Goal: Task Accomplishment & Management: Complete application form

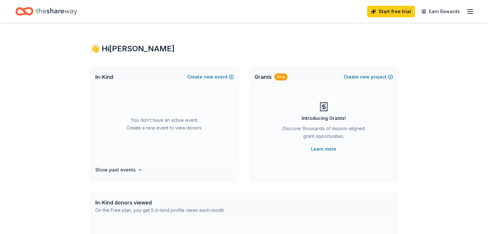
click at [467, 10] on icon "button" at bounding box center [471, 12] width 8 height 8
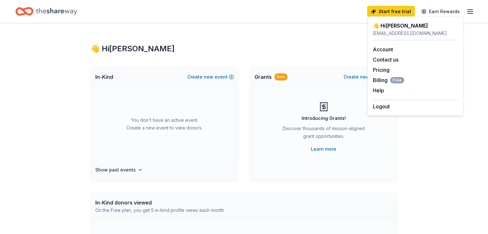
click at [467, 10] on icon "button" at bounding box center [471, 12] width 8 height 8
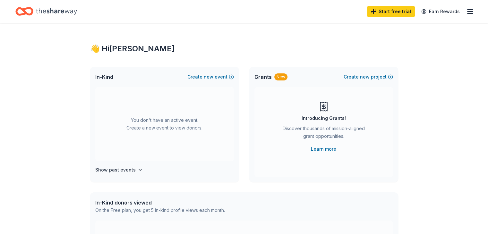
click at [63, 9] on icon "Home" at bounding box center [56, 11] width 41 height 13
click at [327, 148] on link "Learn more" at bounding box center [323, 149] width 25 height 8
click at [60, 14] on icon "Home" at bounding box center [56, 11] width 41 height 13
click at [63, 10] on icon "Home" at bounding box center [56, 11] width 41 height 7
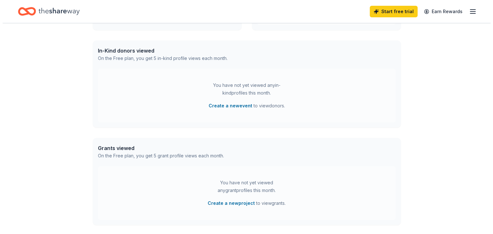
scroll to position [151, 0]
click at [240, 106] on button "Create a new event" at bounding box center [228, 107] width 44 height 8
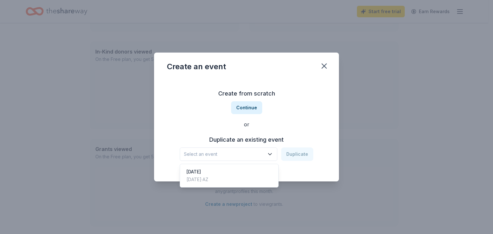
click at [269, 153] on icon "button" at bounding box center [270, 154] width 6 height 6
click at [252, 107] on button "Continue" at bounding box center [246, 107] width 31 height 13
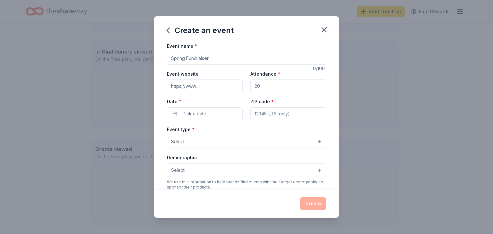
click at [222, 58] on input "Event name *" at bounding box center [246, 58] width 159 height 13
type input "Winter Festival Silent Auction"
click at [259, 87] on input "Attendance *" at bounding box center [288, 86] width 76 height 13
type input "500"
click at [226, 85] on input "Event website" at bounding box center [205, 86] width 76 height 13
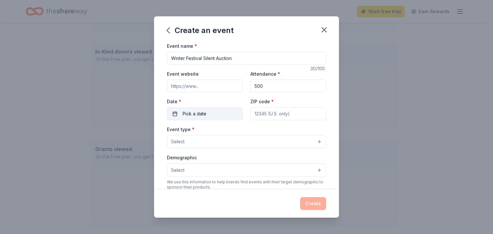
click at [214, 114] on button "Pick a date" at bounding box center [205, 114] width 76 height 13
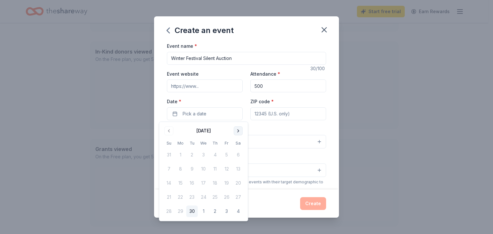
click at [239, 132] on button "Go to next month" at bounding box center [238, 131] width 9 height 9
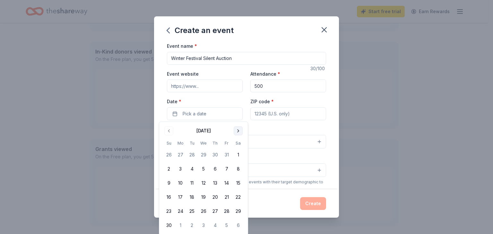
click at [239, 132] on button "Go to next month" at bounding box center [238, 131] width 9 height 9
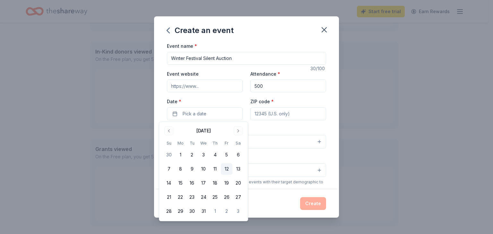
click at [227, 171] on button "12" at bounding box center [227, 169] width 12 height 12
click at [292, 110] on input "ZIP code *" at bounding box center [288, 114] width 76 height 13
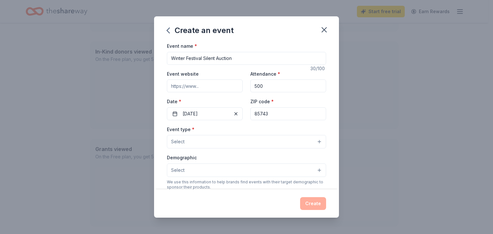
type input "85743"
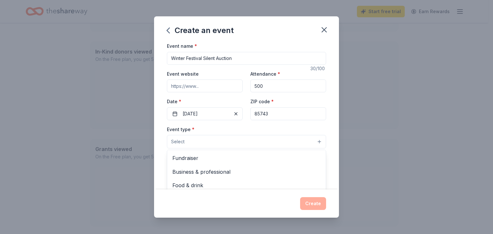
click at [273, 144] on button "Select" at bounding box center [246, 141] width 159 height 13
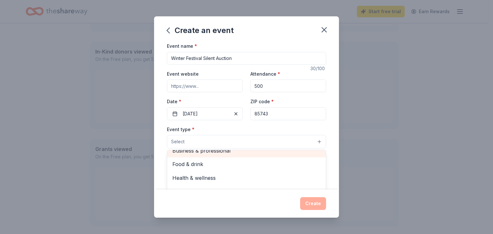
scroll to position [0, 0]
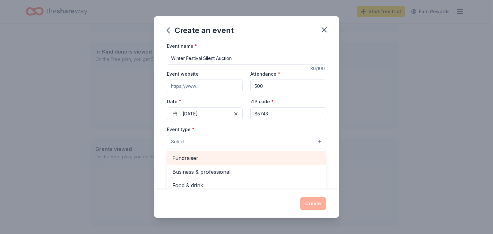
click at [263, 157] on span "Fundraiser" at bounding box center [246, 158] width 148 height 8
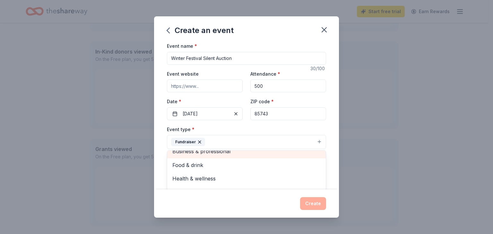
scroll to position [8, 0]
click at [283, 130] on div "Event type * Fundraiser Business & professional Food & drink Health & wellness …" at bounding box center [246, 138] width 159 height 24
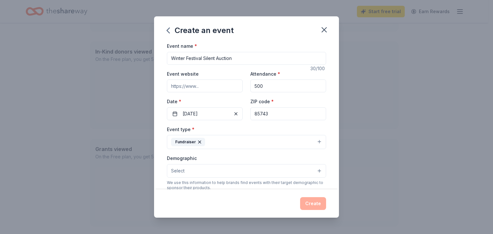
click at [268, 159] on div "Demographic Select" at bounding box center [246, 165] width 159 height 23
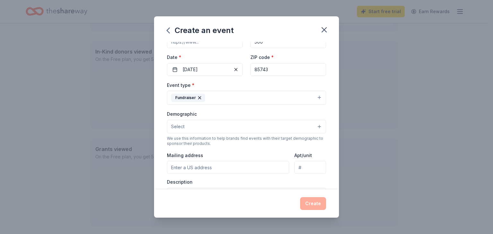
scroll to position [45, 0]
click at [312, 125] on button "Select" at bounding box center [246, 125] width 159 height 13
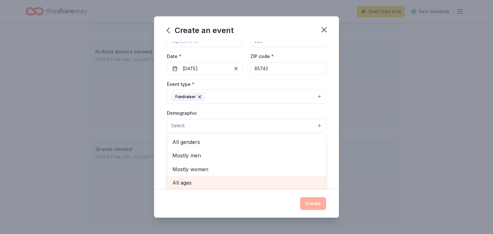
click at [250, 184] on span "All ages" at bounding box center [246, 183] width 148 height 8
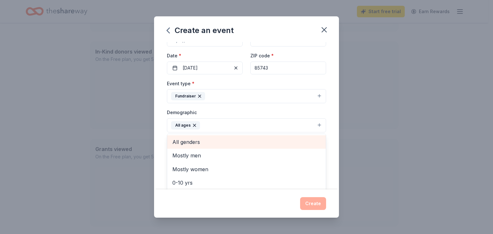
click at [214, 141] on span "All genders" at bounding box center [246, 142] width 148 height 8
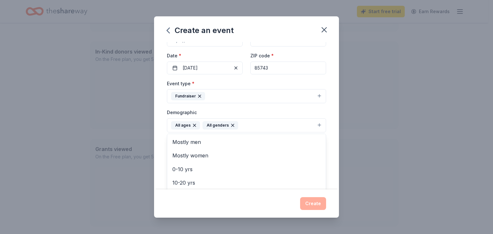
click at [283, 112] on div "Demographic All ages All genders Mostly men Mostly women 0-10 yrs 10-20 yrs 20-…" at bounding box center [246, 121] width 159 height 24
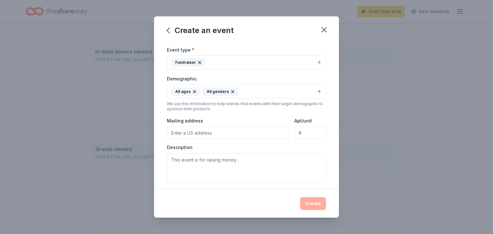
scroll to position [82, 0]
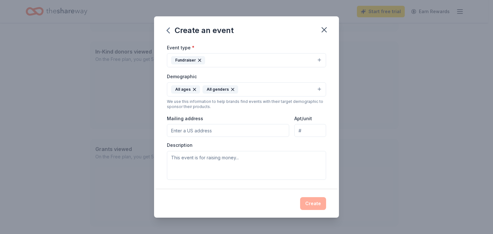
click at [251, 133] on input "Mailing address" at bounding box center [228, 130] width 122 height 13
type input "[STREET_ADDRESS][PERSON_NAME]"
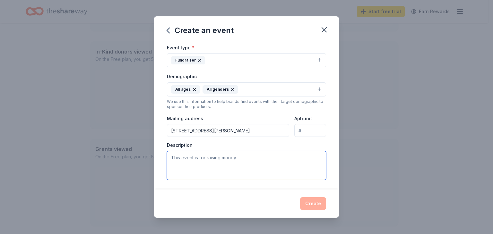
click at [213, 162] on textarea at bounding box center [246, 165] width 159 height 29
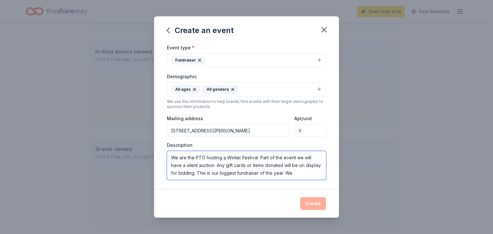
scroll to position [0, 0]
type textarea "We are the PTO hosting a Winter Festival. Part of the event we will have a sile…"
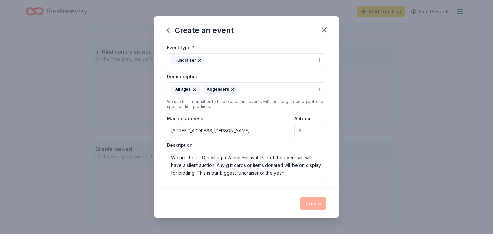
click at [326, 175] on div "Event name * Winter Festival Silent Auction 30 /100 Event website Attendance * …" at bounding box center [246, 116] width 185 height 148
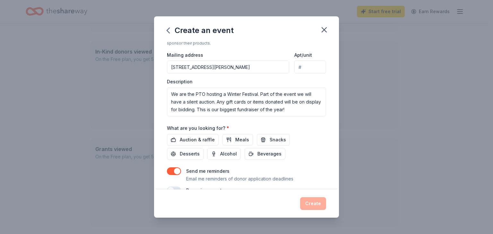
scroll to position [149, 0]
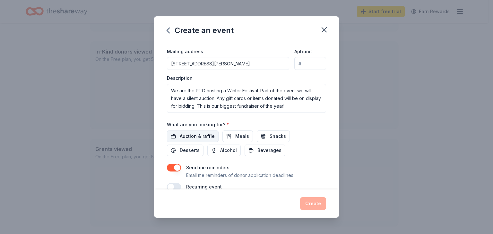
click at [211, 139] on span "Auction & raffle" at bounding box center [197, 137] width 35 height 8
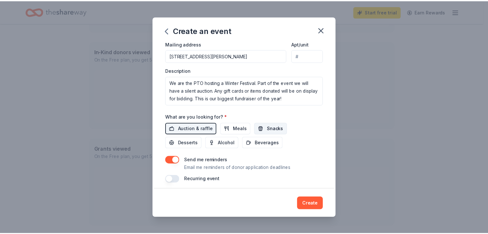
scroll to position [160, 0]
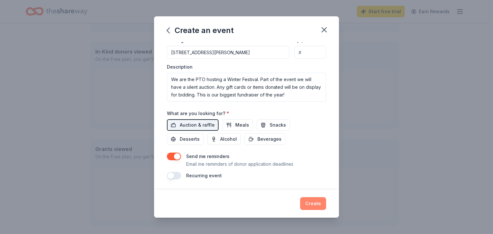
click at [313, 206] on button "Create" at bounding box center [313, 204] width 26 height 13
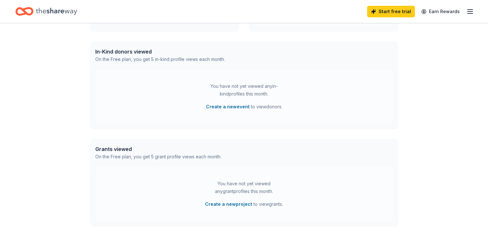
scroll to position [102, 0]
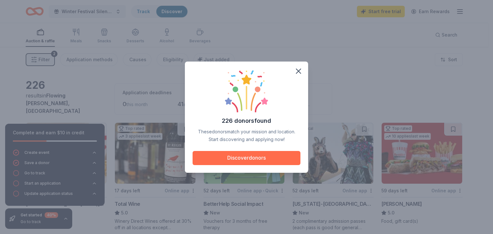
click at [268, 160] on button "Discover donors" at bounding box center [247, 158] width 108 height 14
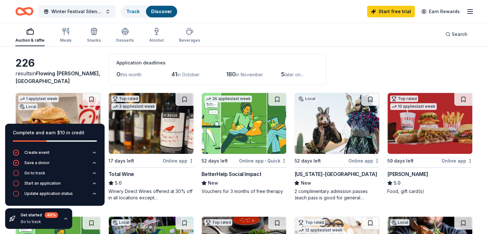
scroll to position [30, 0]
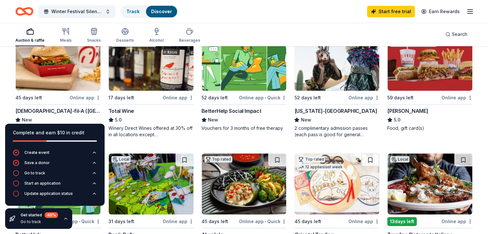
scroll to position [88, 0]
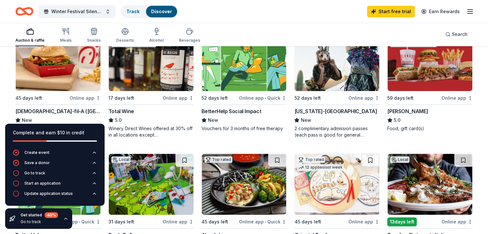
click at [79, 87] on img at bounding box center [58, 60] width 85 height 61
click at [95, 127] on div "Complete and earn $10 in credit" at bounding box center [55, 137] width 100 height 26
click at [37, 174] on div "Go to track" at bounding box center [34, 173] width 21 height 5
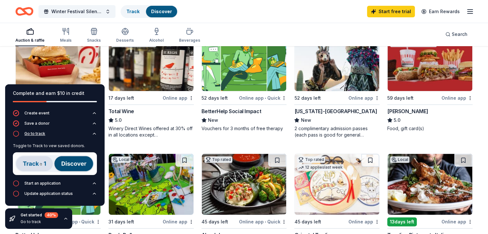
click at [42, 135] on div "Go to track" at bounding box center [34, 133] width 21 height 5
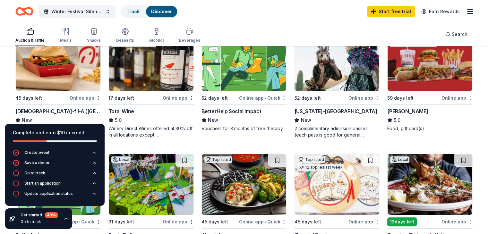
click at [33, 186] on div "Start an application" at bounding box center [37, 183] width 48 height 6
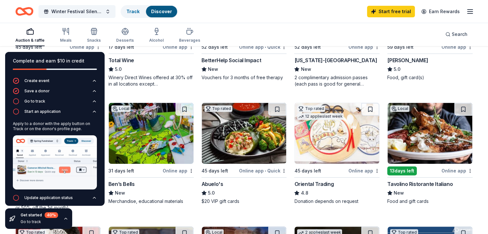
scroll to position [140, 0]
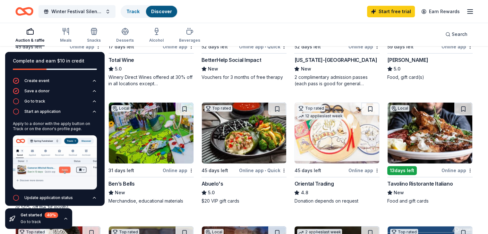
click at [66, 219] on icon "button" at bounding box center [65, 218] width 5 height 5
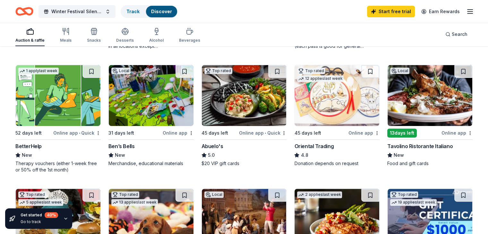
scroll to position [177, 0]
click at [174, 108] on img at bounding box center [151, 95] width 85 height 61
click at [468, 12] on line "button" at bounding box center [470, 12] width 5 height 0
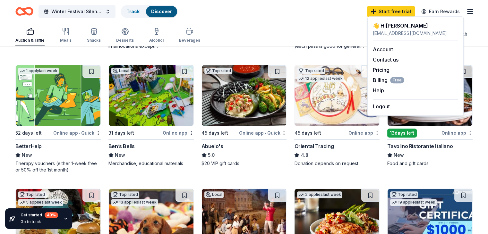
click at [396, 24] on div "👋 Hi [PERSON_NAME]" at bounding box center [415, 26] width 85 height 8
click at [384, 50] on link "Account" at bounding box center [383, 49] width 20 height 6
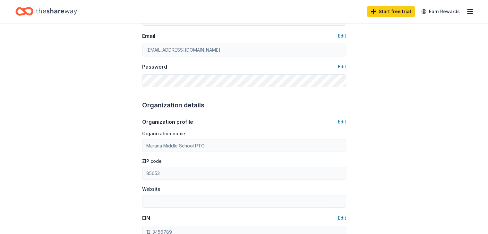
scroll to position [136, 0]
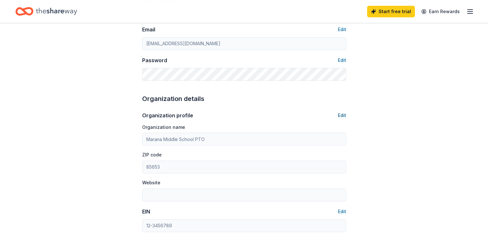
click at [344, 117] on button "Edit" at bounding box center [342, 116] width 8 height 8
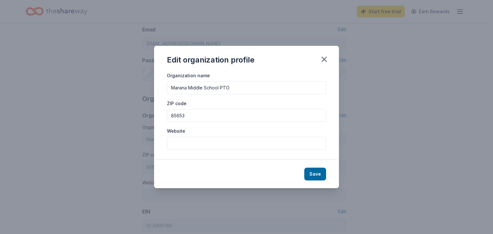
click at [231, 86] on input "Marana Middle School PTO" at bounding box center [246, 88] width 159 height 13
click at [328, 58] on icon "button" at bounding box center [324, 59] width 9 height 9
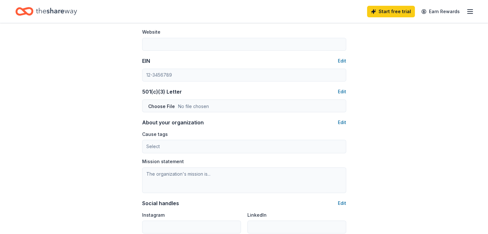
scroll to position [290, 0]
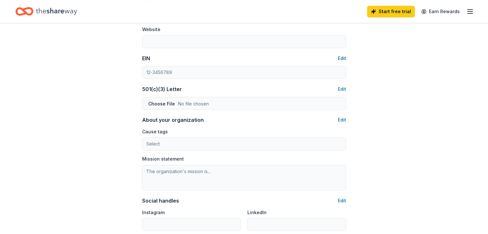
click at [344, 59] on button "Edit" at bounding box center [342, 59] width 8 height 8
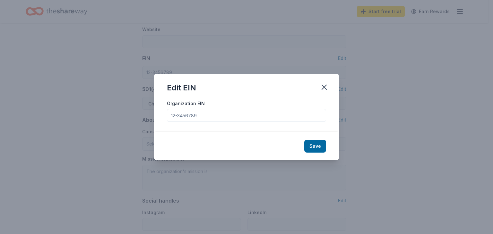
click at [238, 121] on input "Organization EIN" at bounding box center [246, 115] width 159 height 13
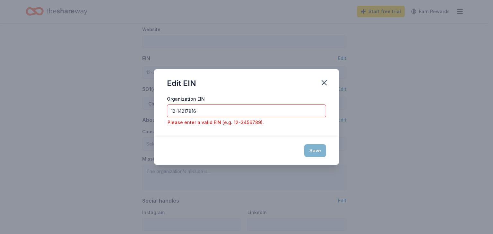
click at [178, 111] on input "12-14217816" at bounding box center [246, 111] width 159 height 13
click at [316, 149] on div "Save" at bounding box center [246, 151] width 185 height 28
click at [181, 111] on input "1214217816" at bounding box center [246, 111] width 159 height 13
click at [176, 111] on input "1214217816" at bounding box center [246, 111] width 159 height 13
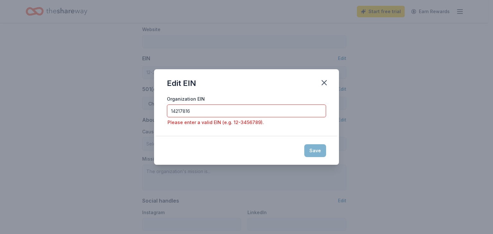
click at [248, 106] on input "14217816" at bounding box center [246, 111] width 159 height 13
type input "14217816"
click at [323, 80] on icon "button" at bounding box center [324, 82] width 9 height 9
click at [329, 87] on button "button" at bounding box center [324, 83] width 14 height 14
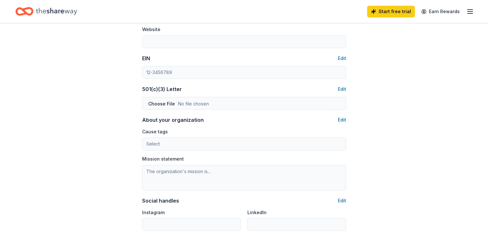
click at [237, 130] on div "Cause tags Select" at bounding box center [244, 139] width 204 height 23
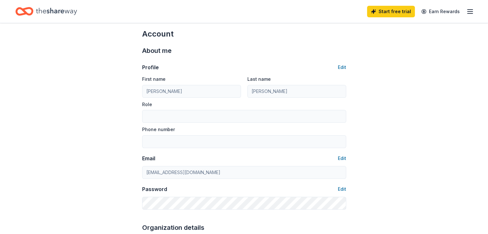
scroll to position [0, 0]
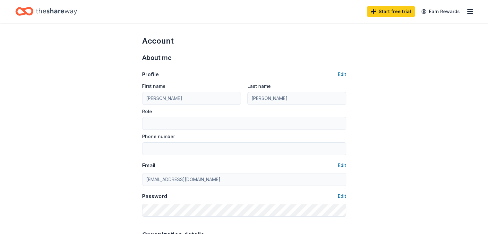
click at [468, 12] on line "button" at bounding box center [470, 12] width 5 height 0
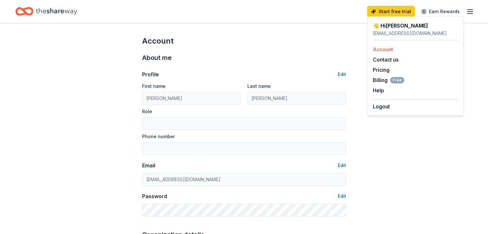
click at [388, 50] on link "Account" at bounding box center [383, 49] width 20 height 6
click at [64, 5] on icon "Home" at bounding box center [56, 11] width 41 height 13
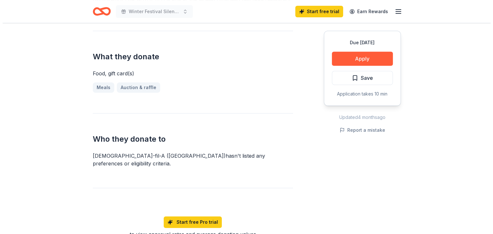
scroll to position [262, 0]
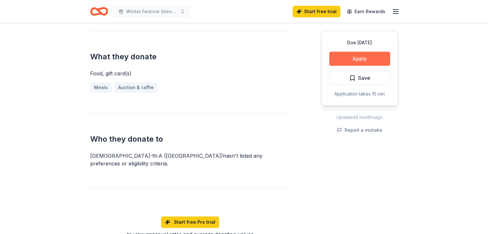
click at [376, 52] on button "Apply" at bounding box center [359, 59] width 61 height 14
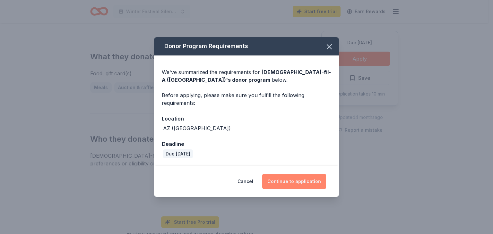
click at [275, 180] on button "Continue to application" at bounding box center [294, 181] width 64 height 15
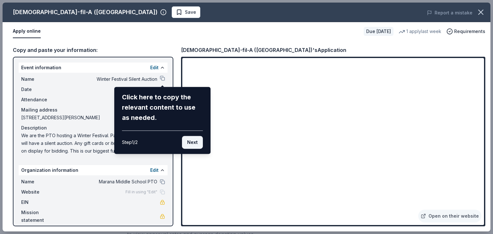
click at [197, 142] on button "Next" at bounding box center [192, 142] width 21 height 13
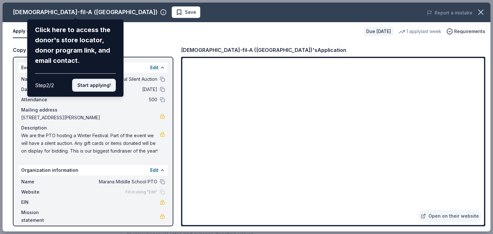
click at [104, 88] on button "Start applying!" at bounding box center [94, 85] width 44 height 13
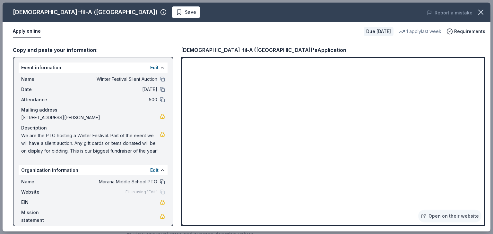
click at [161, 183] on button at bounding box center [162, 182] width 5 height 5
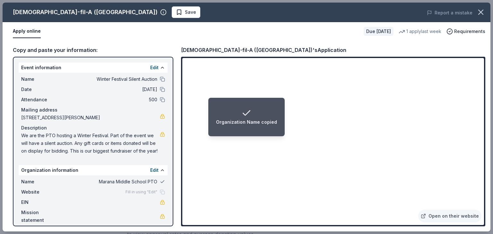
click at [161, 183] on button at bounding box center [162, 182] width 5 height 5
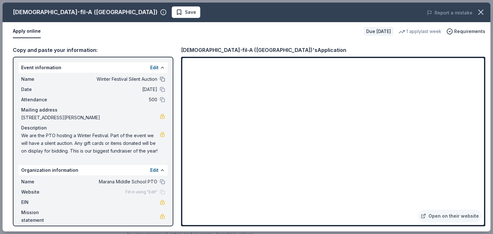
click at [162, 78] on button at bounding box center [162, 79] width 5 height 5
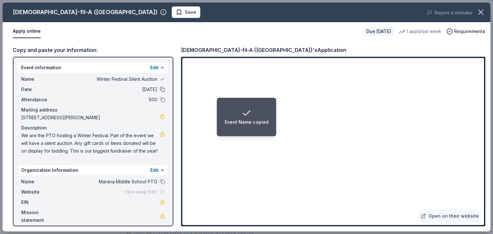
click at [163, 90] on button at bounding box center [162, 89] width 5 height 5
click at [163, 101] on button at bounding box center [162, 99] width 5 height 5
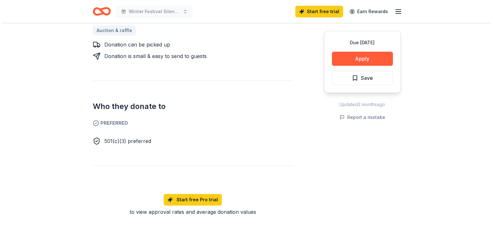
scroll to position [293, 0]
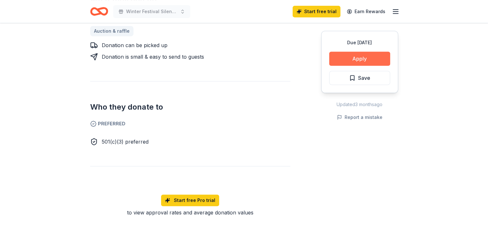
click at [356, 58] on button "Apply" at bounding box center [359, 59] width 61 height 14
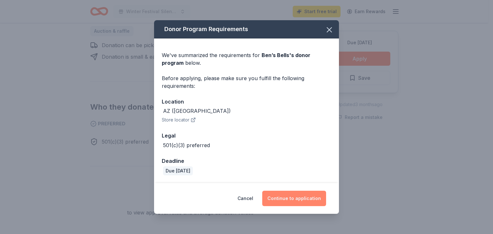
click at [294, 201] on button "Continue to application" at bounding box center [294, 198] width 64 height 15
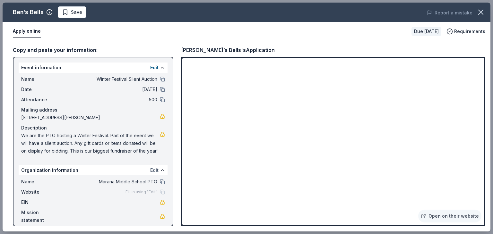
click at [153, 171] on button "Edit" at bounding box center [154, 171] width 8 height 8
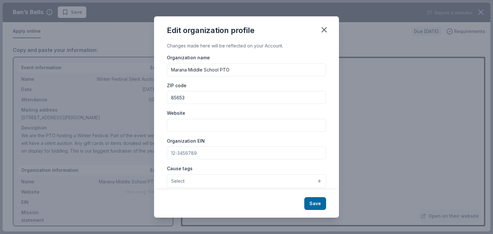
click at [195, 70] on input "Marana Middle School PTO" at bounding box center [246, 70] width 159 height 13
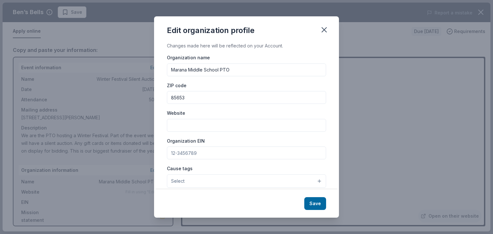
click at [195, 70] on input "Marana Middle School PTO" at bounding box center [246, 70] width 159 height 13
type input "Picture Rocks Elementary School PTO"
click at [188, 97] on input "85653" at bounding box center [246, 97] width 159 height 13
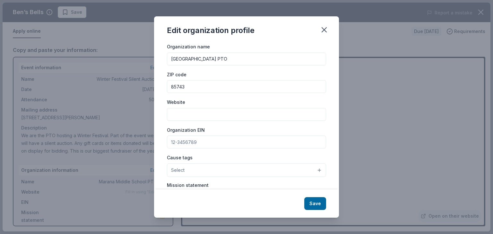
scroll to position [11, 0]
type input "85743"
click at [203, 145] on input "Organization EIN" at bounding box center [246, 142] width 159 height 13
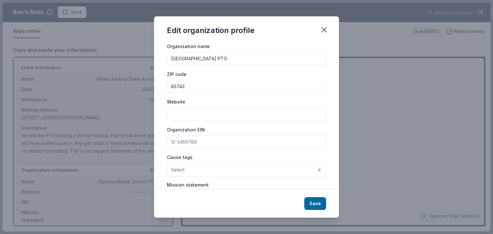
click at [212, 140] on input "Organization EIN" at bounding box center [246, 142] width 159 height 13
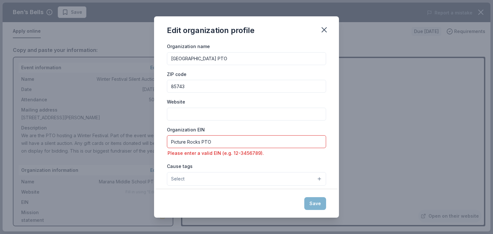
click at [228, 141] on input "Picture Rocks PTO" at bounding box center [246, 142] width 159 height 13
type input "P"
click at [170, 142] on input "14217816" at bounding box center [246, 142] width 159 height 13
click at [184, 159] on div "Organization name Picture Rocks Elementary School PTO ZIP code 85743 Website Or…" at bounding box center [246, 143] width 159 height 202
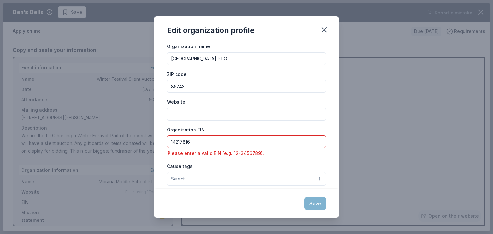
click at [170, 143] on input "14217816" at bounding box center [246, 142] width 159 height 13
click at [218, 143] on input "12-14217816" at bounding box center [246, 142] width 159 height 13
type input "12-14217816"
click at [220, 160] on div "Organization name Picture Rocks Elementary School PTO ZIP code 85743 Website Or…" at bounding box center [246, 143] width 159 height 202
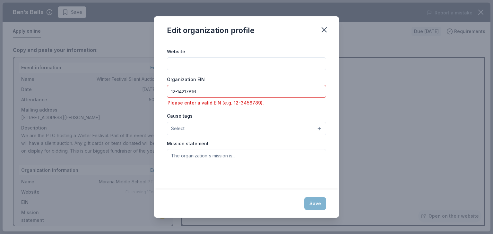
scroll to position [62, 0]
click at [313, 129] on button "Select" at bounding box center [246, 128] width 159 height 13
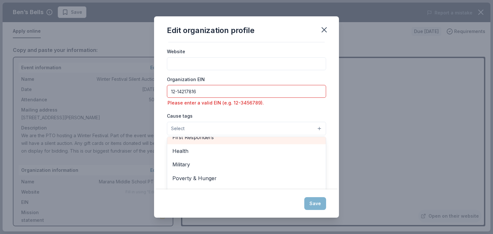
scroll to position [86, 0]
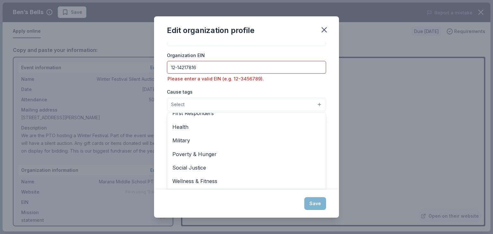
click at [311, 94] on div "Cause tags Select Animals Art & Culture Children Disaster Relief Education Envi…" at bounding box center [246, 99] width 159 height 23
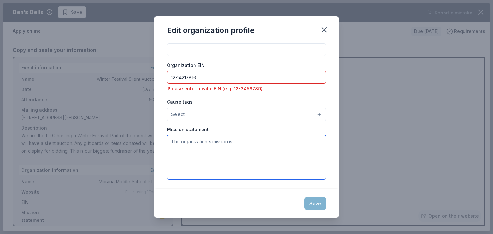
click at [235, 163] on textarea at bounding box center [246, 157] width 159 height 44
click at [242, 142] on textarea "Our PTO strives to provide a fun and supportive" at bounding box center [246, 157] width 159 height 44
click at [277, 142] on textarea "Our PTO strives to provide a fun and supportive" at bounding box center [246, 157] width 159 height 44
type textarea "Our PTO strives to provide a fun and supportive partnership between Teachers an…"
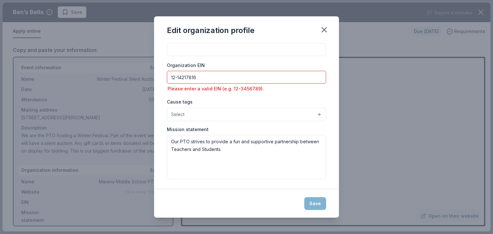
click at [318, 203] on div "Save" at bounding box center [246, 204] width 185 height 28
click at [275, 84] on div "Organization EIN 12-14217816 Please enter a valid EIN (e.g. 12-3456789)." at bounding box center [246, 77] width 159 height 32
click at [271, 75] on input "12-14217816" at bounding box center [246, 77] width 159 height 13
type input "1"
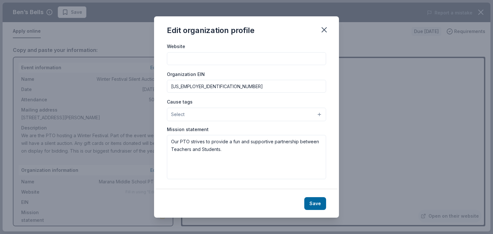
type input "12-14217816"
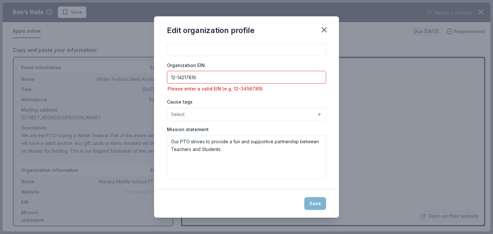
click at [270, 100] on div "Cause tags Select" at bounding box center [246, 109] width 159 height 23
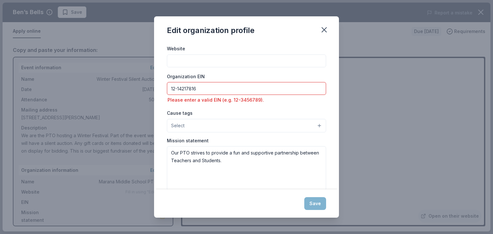
scroll to position [64, 0]
click at [313, 203] on div "Save" at bounding box center [246, 204] width 185 height 28
click at [326, 28] on icon "button" at bounding box center [324, 30] width 4 height 4
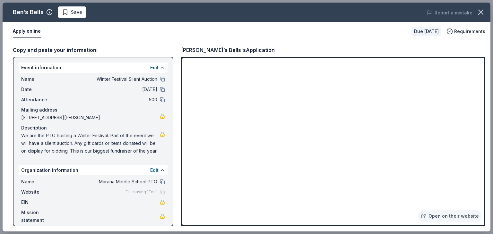
scroll to position [0, 0]
